Goal: Task Accomplishment & Management: Manage account settings

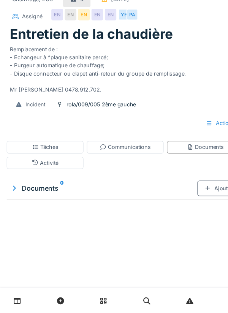
click at [126, 161] on div "Communications" at bounding box center [114, 161] width 46 height 7
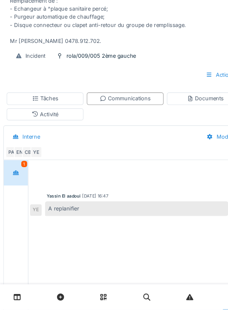
scroll to position [41, 0]
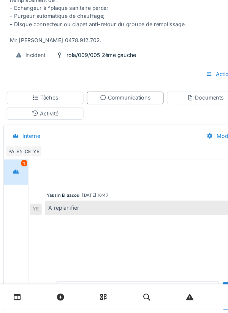
click at [106, 312] on textarea at bounding box center [125, 300] width 149 height 24
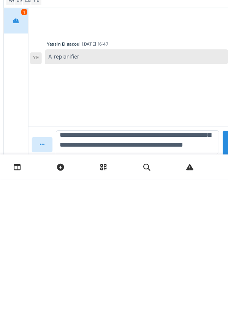
scroll to position [84, 0]
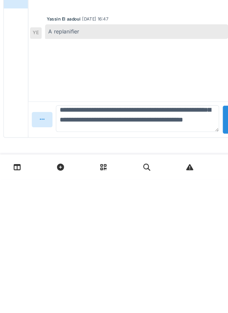
click at [144, 246] on textarea "**********" at bounding box center [125, 258] width 149 height 24
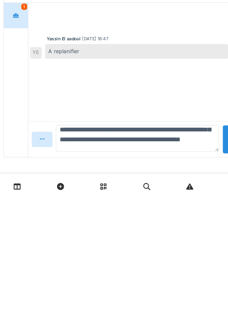
scroll to position [7, 0]
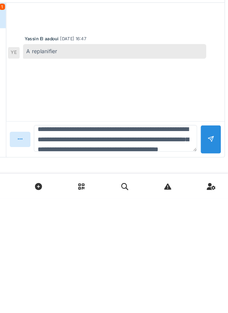
type textarea "**********"
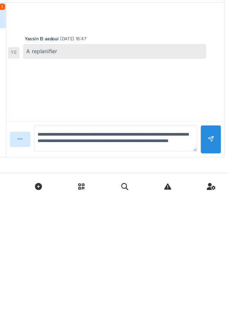
click at [220, 257] on div at bounding box center [212, 259] width 19 height 26
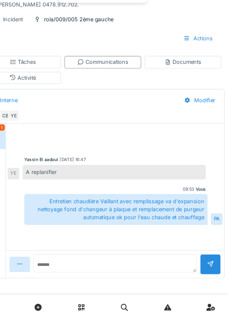
scroll to position [83, 0]
click at [67, 93] on div "Activité" at bounding box center [41, 92] width 70 height 11
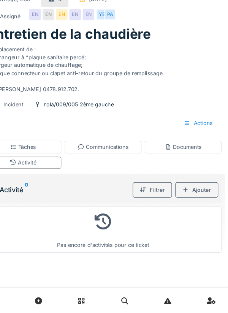
click at [194, 162] on div "Documents" at bounding box center [187, 161] width 34 height 7
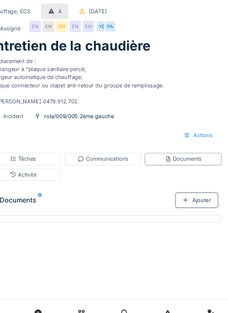
click at [206, 200] on div "Ajouter" at bounding box center [199, 199] width 39 height 14
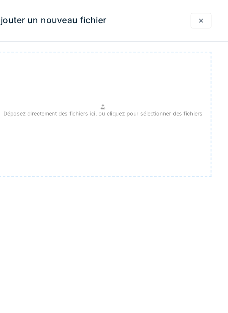
scroll to position [0, 0]
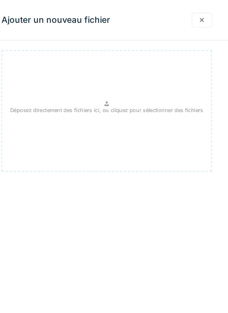
click at [146, 109] on div "Déposez directement des fichiers ici, ou cliquez pour sélectionner des fichiers" at bounding box center [114, 104] width 198 height 114
type input "**********"
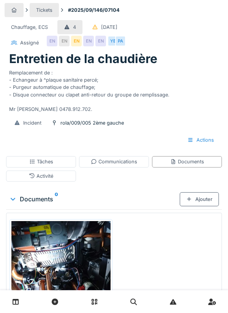
click at [67, 176] on div "Activité" at bounding box center [41, 176] width 70 height 11
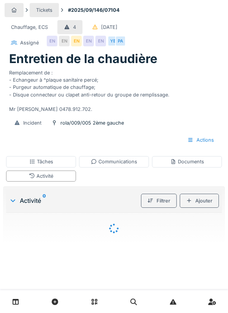
click at [206, 202] on div "Ajouter" at bounding box center [199, 201] width 39 height 14
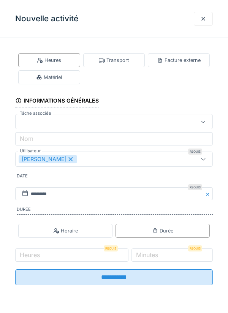
click at [66, 76] on div "Matériel" at bounding box center [49, 77] width 62 height 14
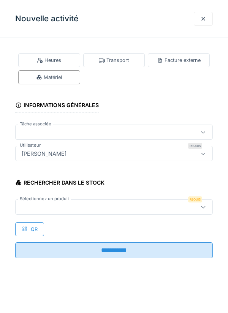
click at [53, 206] on div at bounding box center [102, 207] width 166 height 8
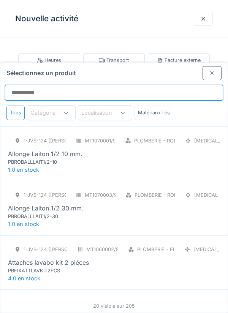
click at [45, 85] on input "Sélectionnez un produit" at bounding box center [114, 93] width 218 height 16
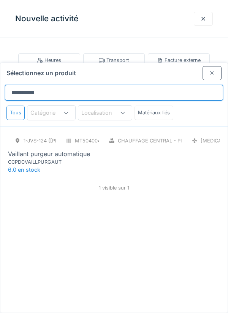
type input "**********"
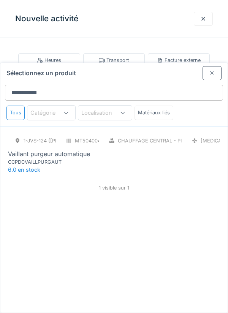
click at [70, 159] on div "CCPDCVAILLPURGAUT" at bounding box center [53, 162] width 91 height 7
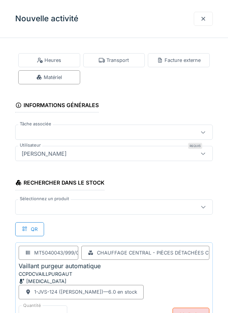
scroll to position [16, 0]
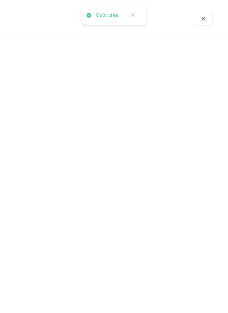
scroll to position [0, 0]
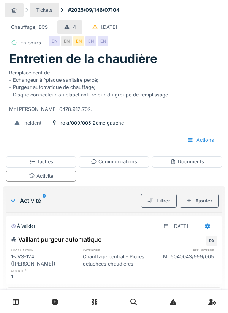
click at [170, 157] on div "Documents" at bounding box center [187, 161] width 70 height 11
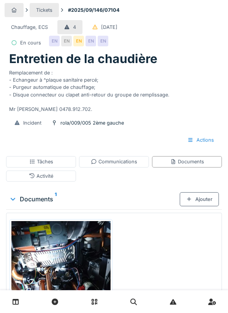
scroll to position [17, 0]
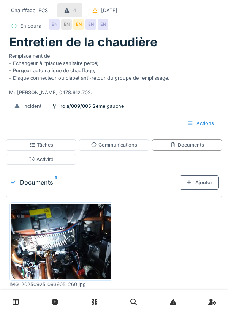
click at [189, 146] on div "Documents" at bounding box center [187, 144] width 34 height 7
click at [118, 304] on div "Plus" at bounding box center [114, 305] width 23 height 14
click at [199, 147] on div "Documents" at bounding box center [187, 144] width 34 height 7
click at [208, 184] on div "Ajouter" at bounding box center [199, 183] width 39 height 14
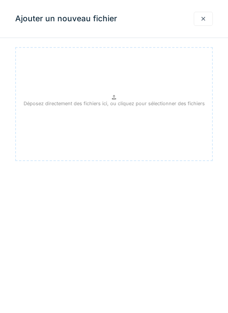
click at [148, 111] on div "Déposez directement des fichiers ici, ou cliquez pour sélectionner des fichiers" at bounding box center [114, 104] width 198 height 114
click at [139, 134] on div "Déposez directement des fichiers ici, ou cliquez pour sélectionner des fichiers" at bounding box center [114, 104] width 198 height 114
type input "**********"
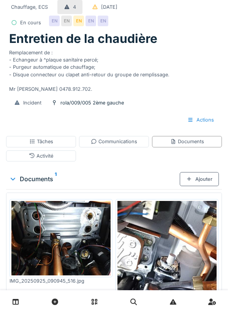
scroll to position [0, 0]
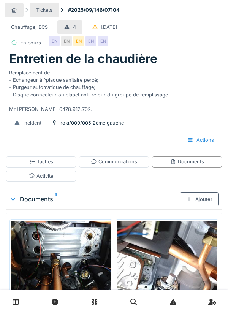
click at [64, 159] on div "Tâches" at bounding box center [41, 161] width 70 height 11
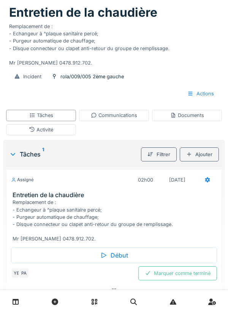
scroll to position [47, 0]
click at [183, 275] on div "Marquer comme terminé" at bounding box center [177, 273] width 79 height 14
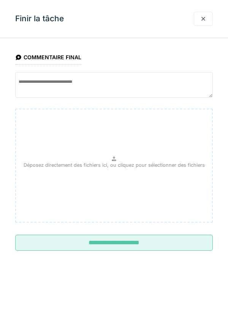
click at [166, 238] on input "**********" at bounding box center [114, 243] width 198 height 16
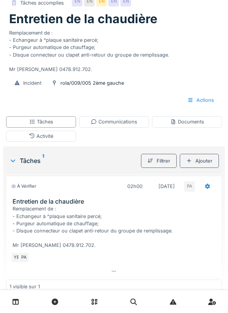
scroll to position [0, 0]
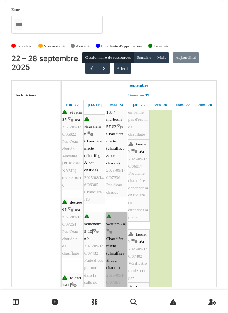
click at [118, 245] on link "wauters 74 | Chaudière mixte (chauffage & eau chaude) 2025/09/146/07351 chaudiè…" at bounding box center [117, 264] width 22 height 105
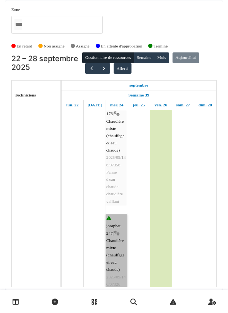
click at [122, 242] on link "josaphat 247 | Chaudière mixte (chauffage & eau chaude) 2025/09/146/07326 chaud…" at bounding box center [117, 266] width 22 height 105
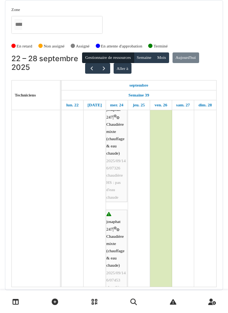
scroll to position [634, 0]
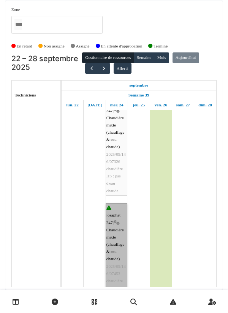
click at [122, 245] on link "josaphat 247 | Chaudière mixte (chauffage & eau chaude) 2025/09/146/07453 chaud…" at bounding box center [117, 255] width 22 height 105
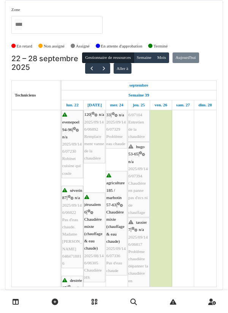
scroll to position [87, 0]
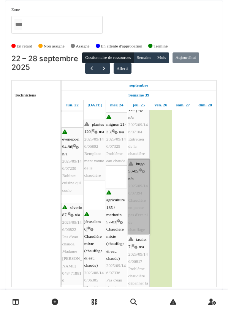
click at [145, 198] on link "hugo 53-65 | n/a 2025/09/146/07394 Chaudière en panne pas d'ecs ni de chauffage" at bounding box center [139, 196] width 22 height 75
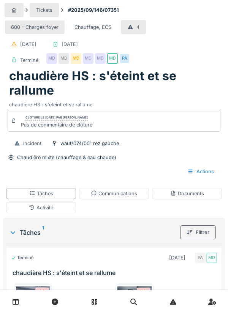
click at [64, 210] on div "Activité" at bounding box center [41, 207] width 70 height 11
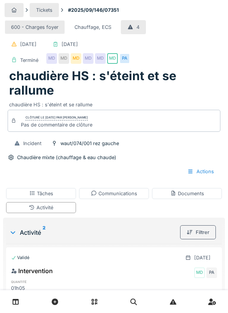
click at [218, 239] on div "Filtrer" at bounding box center [198, 232] width 42 height 17
click at [67, 207] on div "Activité" at bounding box center [41, 207] width 70 height 11
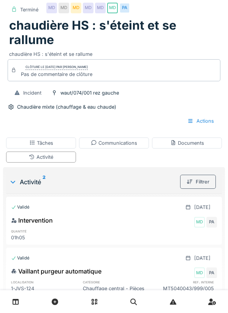
scroll to position [51, 0]
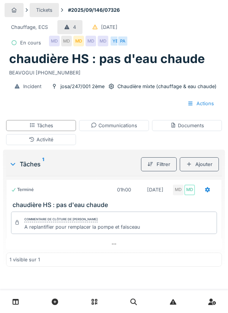
click at [62, 140] on div "Activité" at bounding box center [41, 139] width 70 height 11
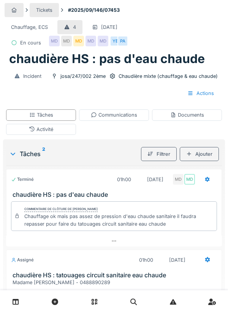
scroll to position [6, 0]
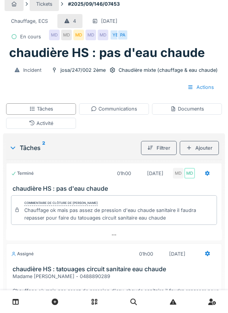
click at [122, 113] on div "Communications" at bounding box center [114, 108] width 46 height 7
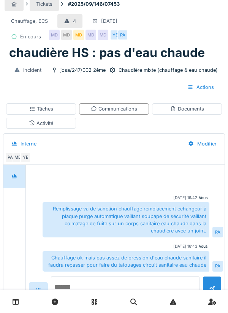
click at [93, 301] on textarea at bounding box center [125, 289] width 149 height 24
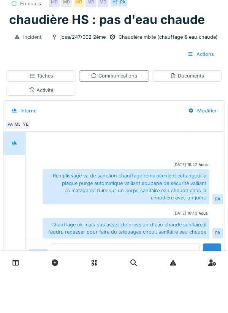
scroll to position [37, 0]
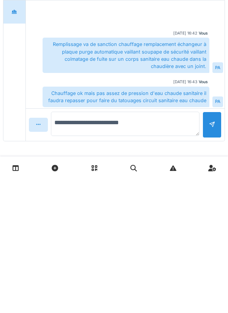
type textarea "**********"
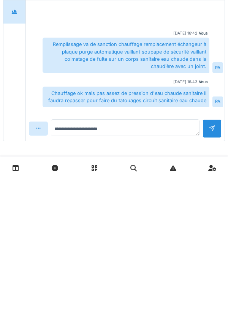
click at [214, 259] on div at bounding box center [212, 262] width 6 height 7
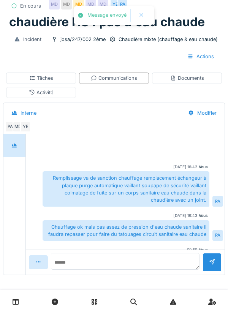
scroll to position [21, 0]
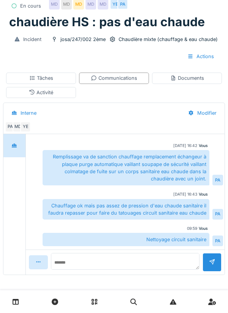
click at [69, 91] on div "Activité" at bounding box center [41, 92] width 70 height 11
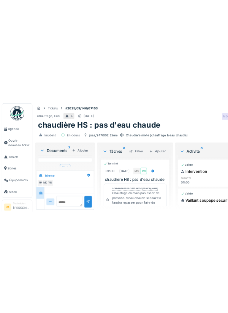
scroll to position [251, 0]
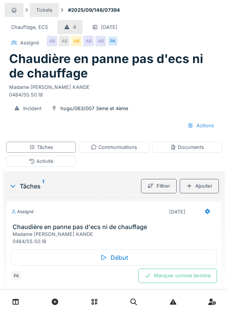
scroll to position [1, 0]
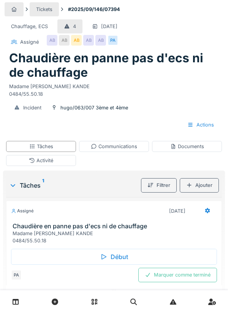
click at [139, 255] on div "Début" at bounding box center [114, 257] width 206 height 16
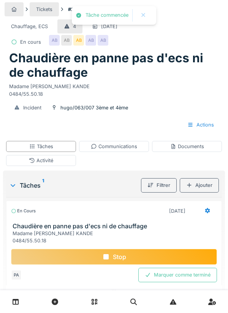
click at [64, 162] on div "Activité" at bounding box center [41, 160] width 70 height 11
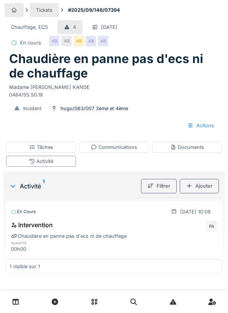
click at [210, 192] on div "Ajouter" at bounding box center [199, 186] width 39 height 14
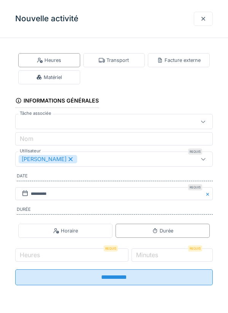
click at [118, 64] on div "Transport" at bounding box center [114, 60] width 30 height 7
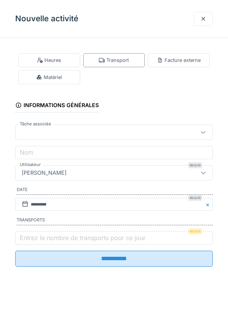
click at [51, 237] on label "Entrez le nombre de transports pour ce jour" at bounding box center [82, 238] width 129 height 9
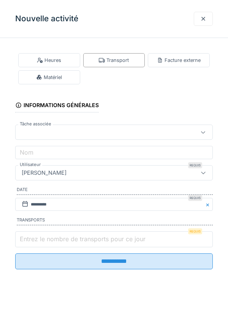
click at [51, 237] on input "Entrez le nombre de transports pour ce jour" at bounding box center [114, 240] width 198 height 16
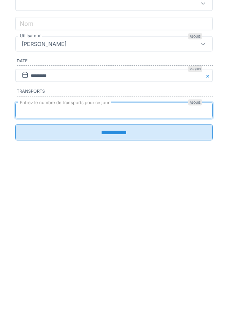
scroll to position [5, 0]
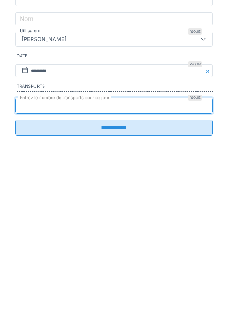
type input "*"
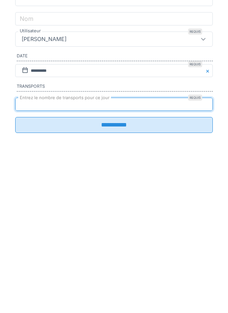
click at [192, 262] on input "**********" at bounding box center [114, 259] width 198 height 16
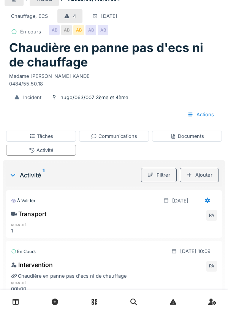
scroll to position [14, 0]
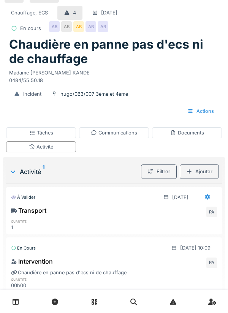
click at [60, 146] on div "Activité" at bounding box center [41, 146] width 70 height 11
click at [188, 133] on div "Documents" at bounding box center [187, 132] width 34 height 7
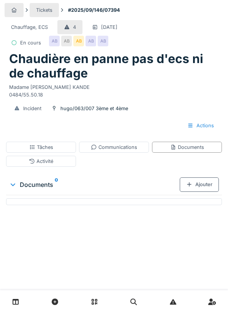
click at [205, 185] on div "Ajouter" at bounding box center [199, 185] width 39 height 14
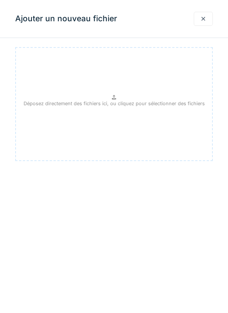
click at [156, 80] on div "Déposez directement des fichiers ici, ou cliquez pour sélectionner des fichiers" at bounding box center [114, 104] width 198 height 114
type input "**********"
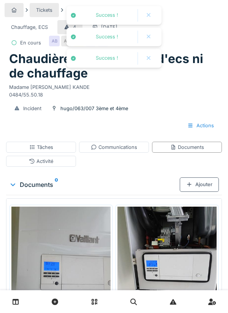
click at [121, 146] on div "Communications" at bounding box center [114, 147] width 46 height 7
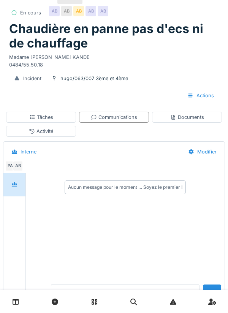
click at [146, 309] on textarea at bounding box center [125, 297] width 149 height 24
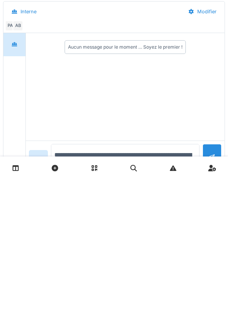
scroll to position [69, 0]
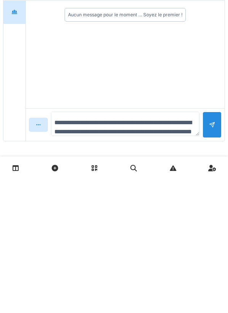
type textarea "**********"
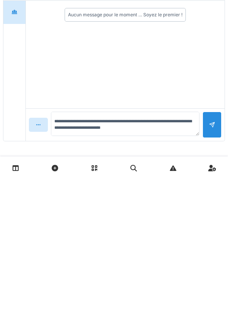
click at [205, 192] on div "Aucun message pour le moment … Soyez le premier !" at bounding box center [125, 189] width 199 height 108
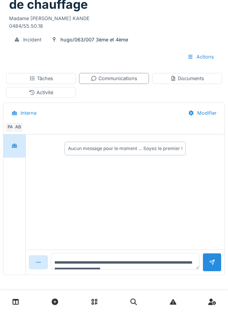
click at [211, 262] on div at bounding box center [212, 262] width 6 height 7
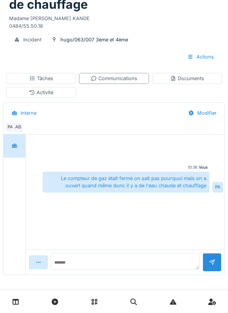
click at [63, 78] on div "Tâches" at bounding box center [41, 78] width 70 height 11
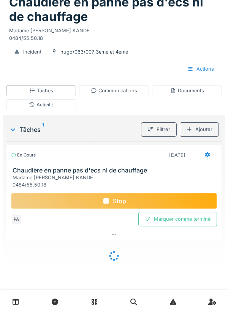
click at [184, 218] on div "Marquer comme terminé" at bounding box center [177, 219] width 79 height 14
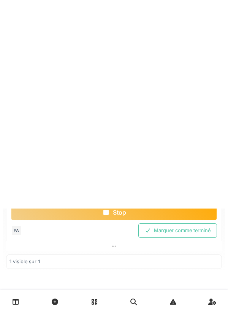
scroll to position [45, 0]
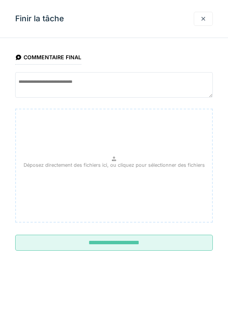
click at [129, 161] on div "Déposez directement des fichiers ici, ou cliquez pour sélectionner des fichiers" at bounding box center [114, 166] width 198 height 114
type input "**********"
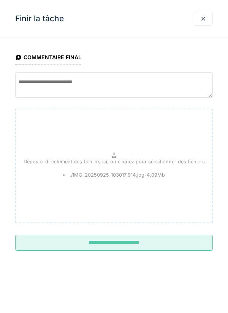
click at [167, 245] on input "**********" at bounding box center [114, 243] width 198 height 16
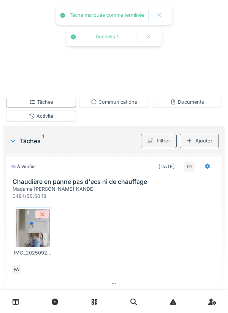
scroll to position [62, 0]
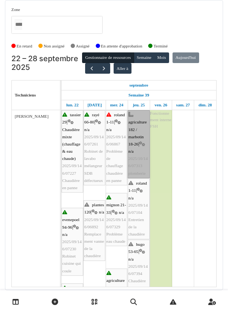
click at [144, 143] on link "agriculture 182 / marbotin 18-26 | n/a 2025/10/146/07313 plomberie" at bounding box center [139, 144] width 22 height 68
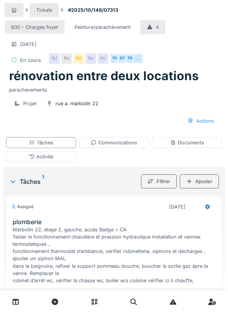
click at [70, 59] on div "NJ" at bounding box center [66, 58] width 11 height 11
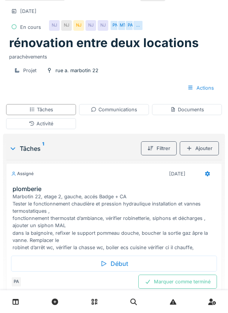
scroll to position [43, 0]
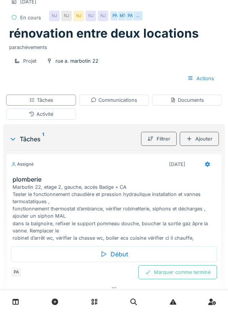
click at [11, 31] on h1 "rénovation entre deux locations" at bounding box center [104, 33] width 190 height 14
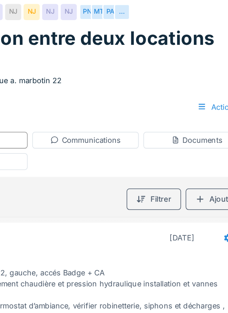
click at [58, 35] on h1 "rénovation entre deux locations" at bounding box center [104, 34] width 190 height 14
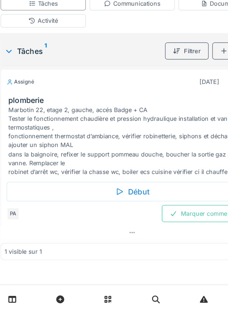
scroll to position [84, 0]
click at [125, 211] on div "Début" at bounding box center [114, 213] width 206 height 16
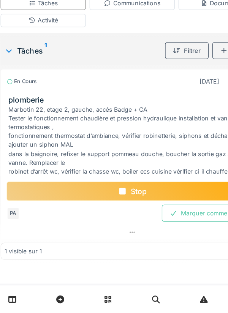
click at [11, 77] on div "Activité" at bounding box center [41, 73] width 70 height 11
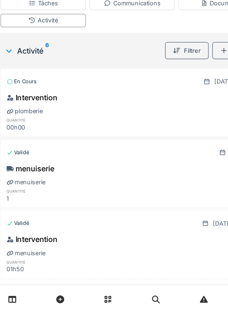
click at [13, 78] on div "Activité" at bounding box center [41, 73] width 70 height 11
click at [10, 75] on div "Activité" at bounding box center [41, 73] width 70 height 11
click at [189, 69] on div "Tâches Communications Documents Activité" at bounding box center [114, 66] width 222 height 31
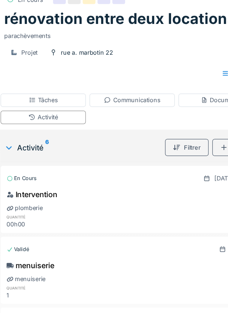
scroll to position [60, 0]
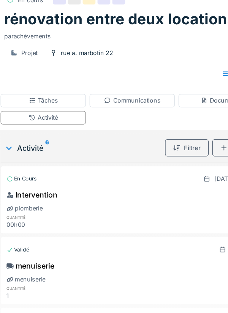
click at [130, 82] on div "Communications" at bounding box center [114, 82] width 46 height 7
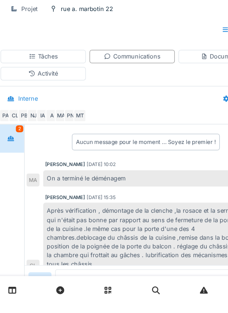
scroll to position [41, 0]
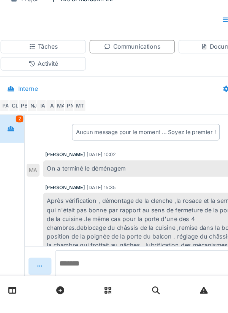
click at [74, 294] on textarea at bounding box center [125, 281] width 149 height 24
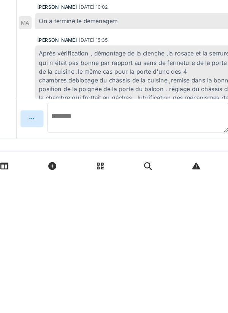
scroll to position [64, 0]
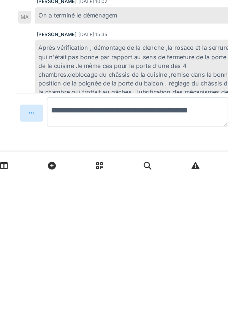
click at [81, 257] on textarea "**********" at bounding box center [125, 258] width 149 height 24
click at [75, 257] on textarea "**********" at bounding box center [125, 258] width 149 height 24
click at [82, 256] on textarea "**********" at bounding box center [125, 258] width 149 height 24
click at [77, 254] on textarea "**********" at bounding box center [125, 258] width 149 height 24
click at [82, 256] on textarea "**********" at bounding box center [125, 258] width 149 height 24
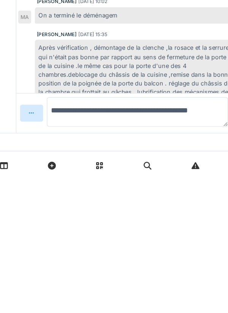
click at [81, 258] on textarea "**********" at bounding box center [125, 258] width 149 height 24
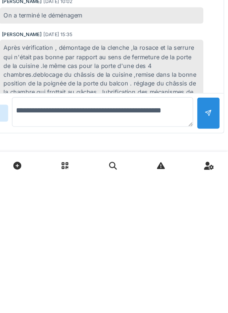
type textarea "**********"
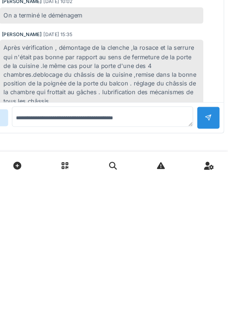
click at [213, 259] on div at bounding box center [212, 262] width 6 height 7
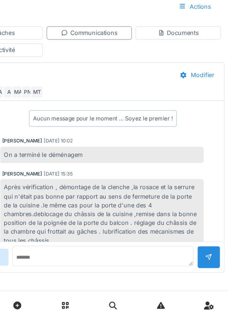
click at [165, 308] on link at bounding box center [173, 302] width 19 height 18
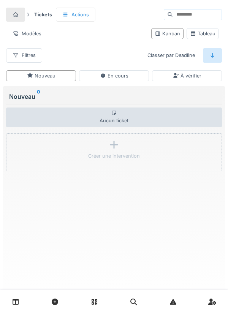
click at [87, 15] on div "Actions" at bounding box center [76, 15] width 40 height 14
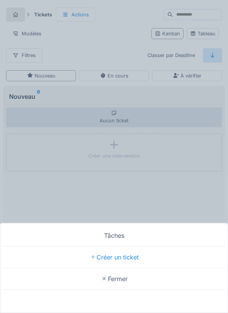
click at [103, 38] on div "Tâches Créer un ticket Fermer" at bounding box center [114, 156] width 228 height 313
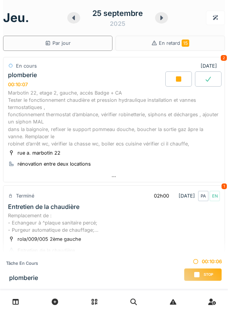
click at [104, 173] on div at bounding box center [113, 177] width 221 height 11
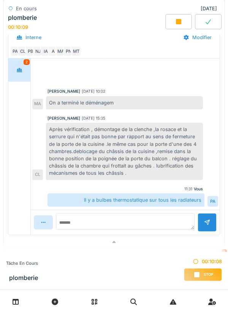
scroll to position [293, 0]
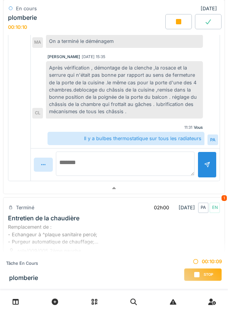
click at [94, 159] on textarea at bounding box center [125, 164] width 139 height 24
type textarea "**********"
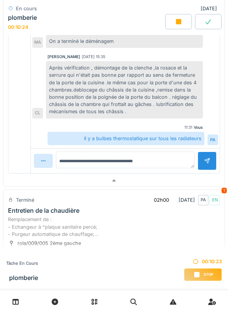
click at [208, 165] on div at bounding box center [207, 160] width 6 height 7
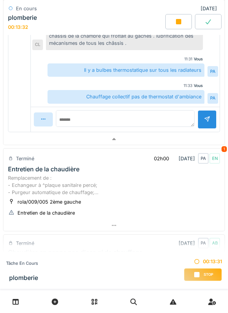
scroll to position [356, 0]
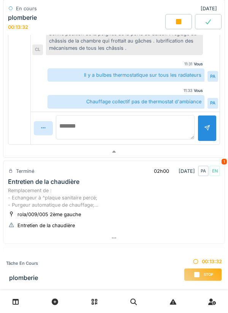
click at [87, 124] on textarea at bounding box center [125, 127] width 139 height 24
type textarea "**********"
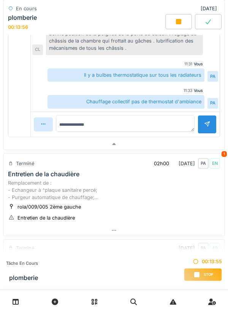
click at [207, 126] on div at bounding box center [207, 124] width 6 height 7
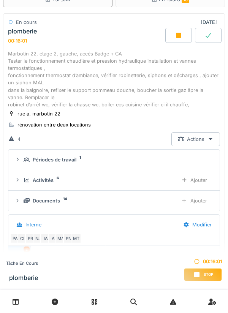
scroll to position [45, 0]
